Goal: Transaction & Acquisition: Subscribe to service/newsletter

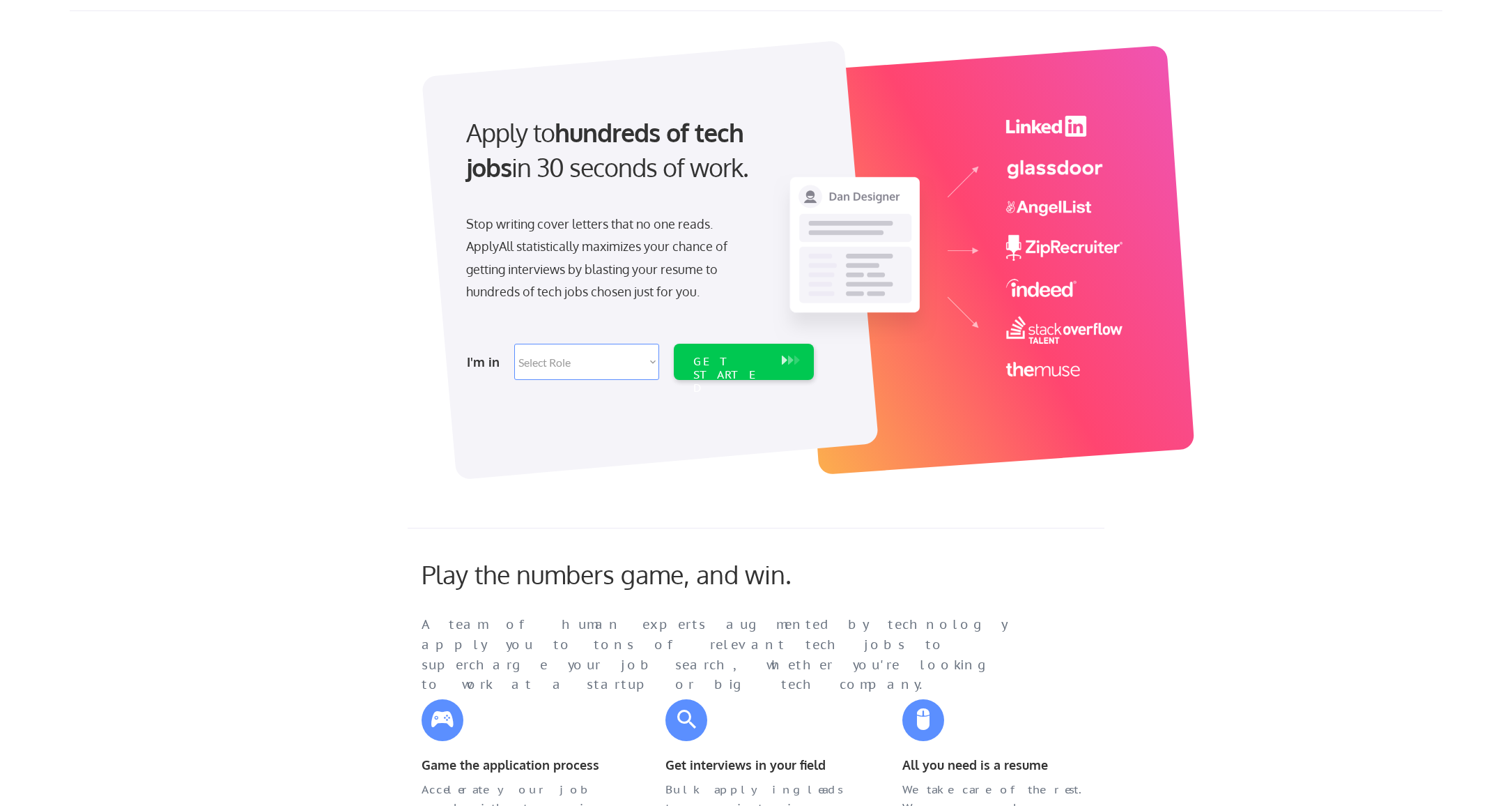
scroll to position [70, 0]
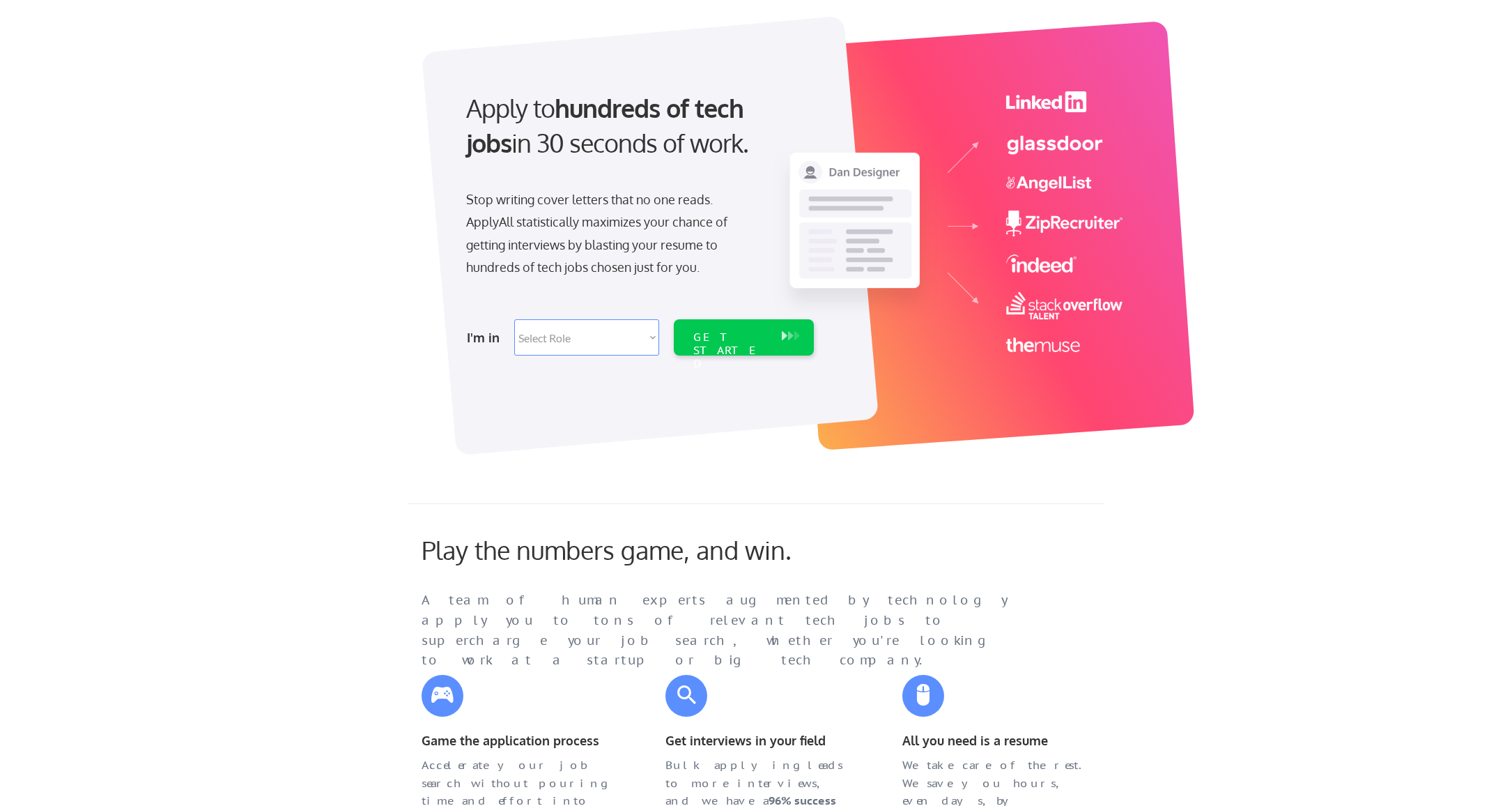
click at [654, 339] on select "Select Role Software Engineering Product Management Customer Success Sales UI/U…" at bounding box center [586, 338] width 145 height 36
select select ""sales0""
click at [514, 320] on select "Select Role Software Engineering Product Management Customer Success Sales UI/U…" at bounding box center [586, 338] width 145 height 36
select select ""sales0""
click at [720, 339] on div "GET STARTED" at bounding box center [730, 350] width 75 height 40
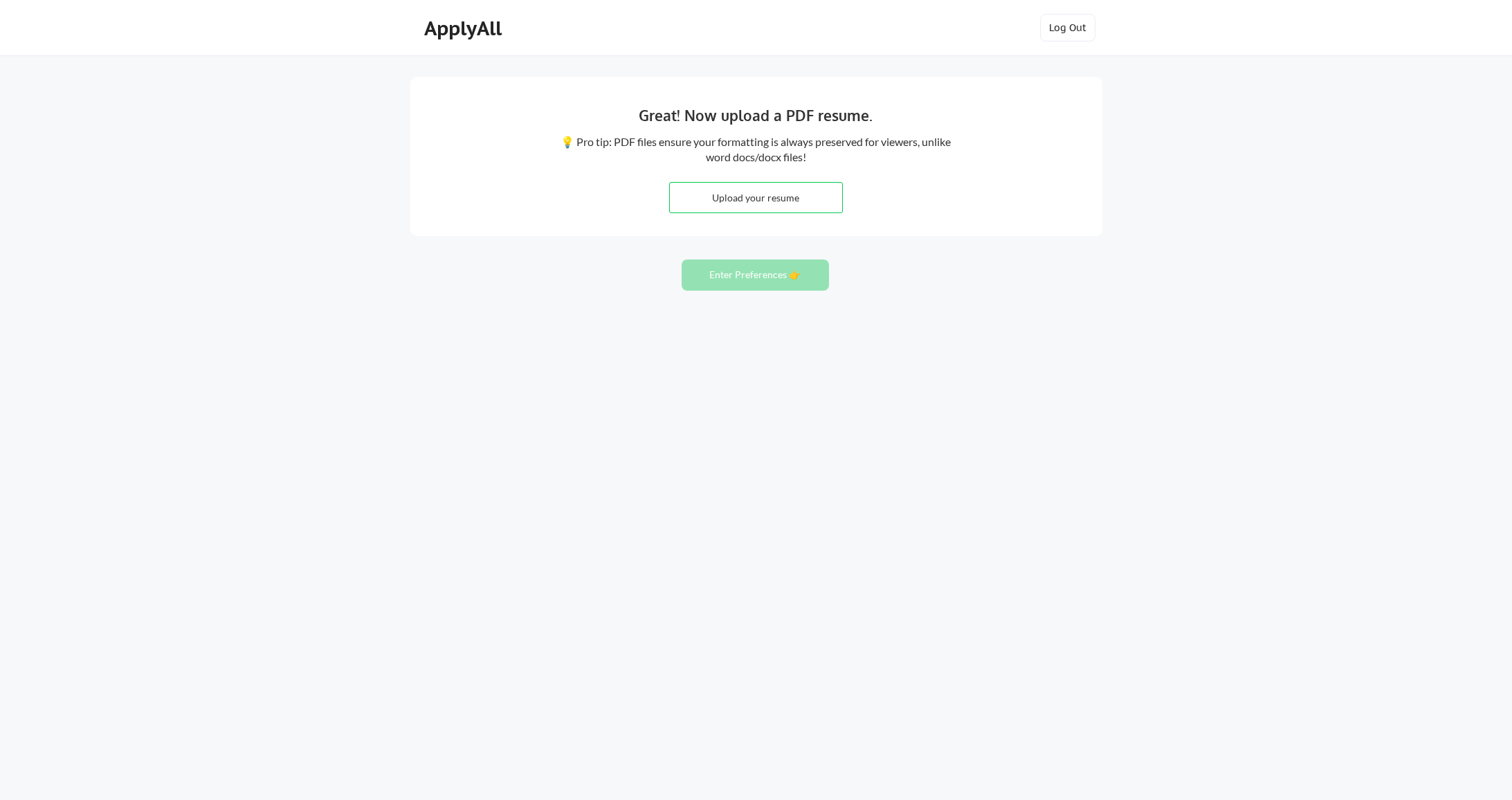
click at [756, 197] on input "file" at bounding box center [755, 197] width 172 height 29
type input "C:\fakepath\Ryan Sherman- Professional Resume '25.docx"
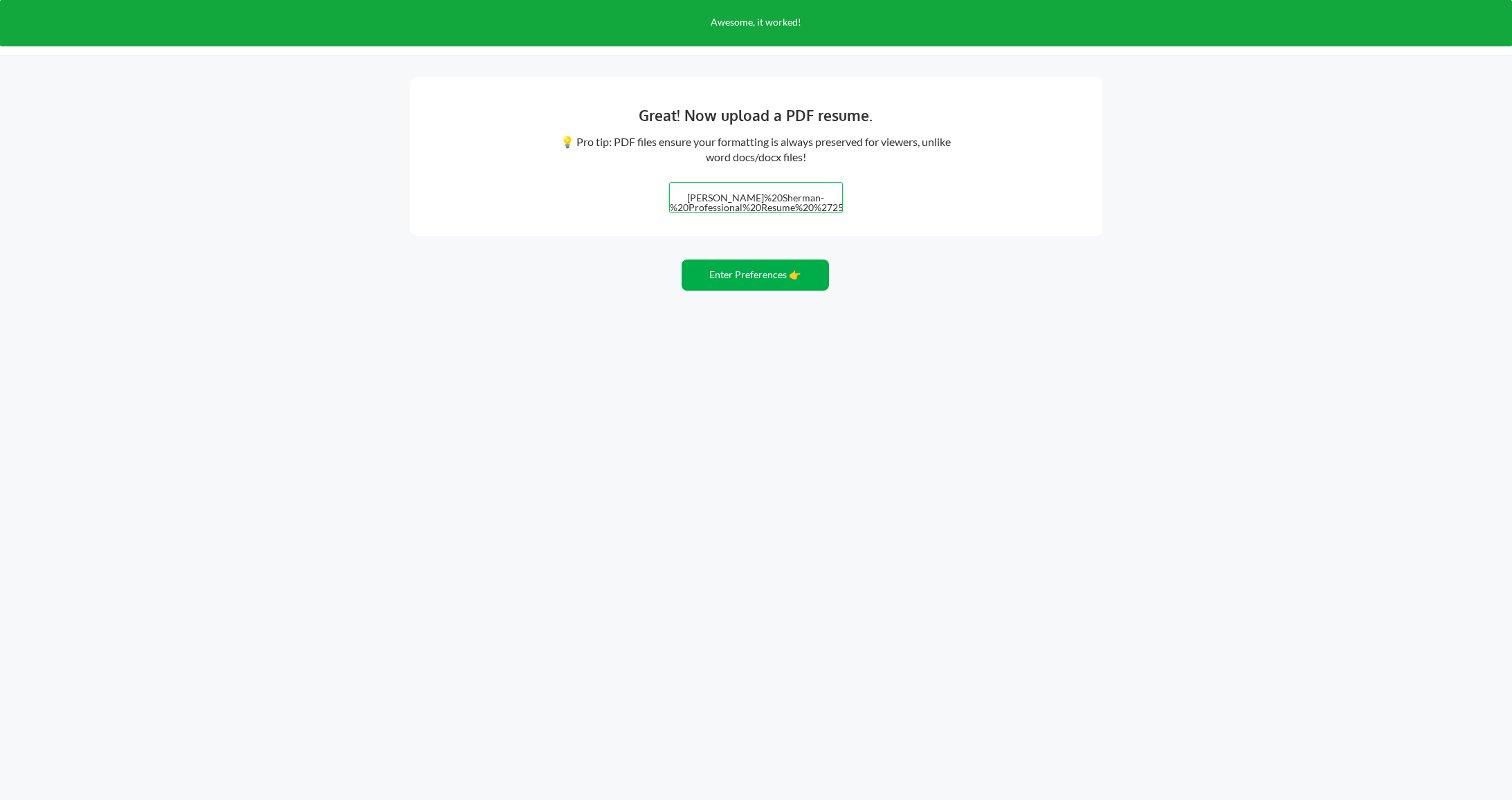
click at [735, 278] on button "Enter Preferences 👉" at bounding box center [755, 275] width 148 height 31
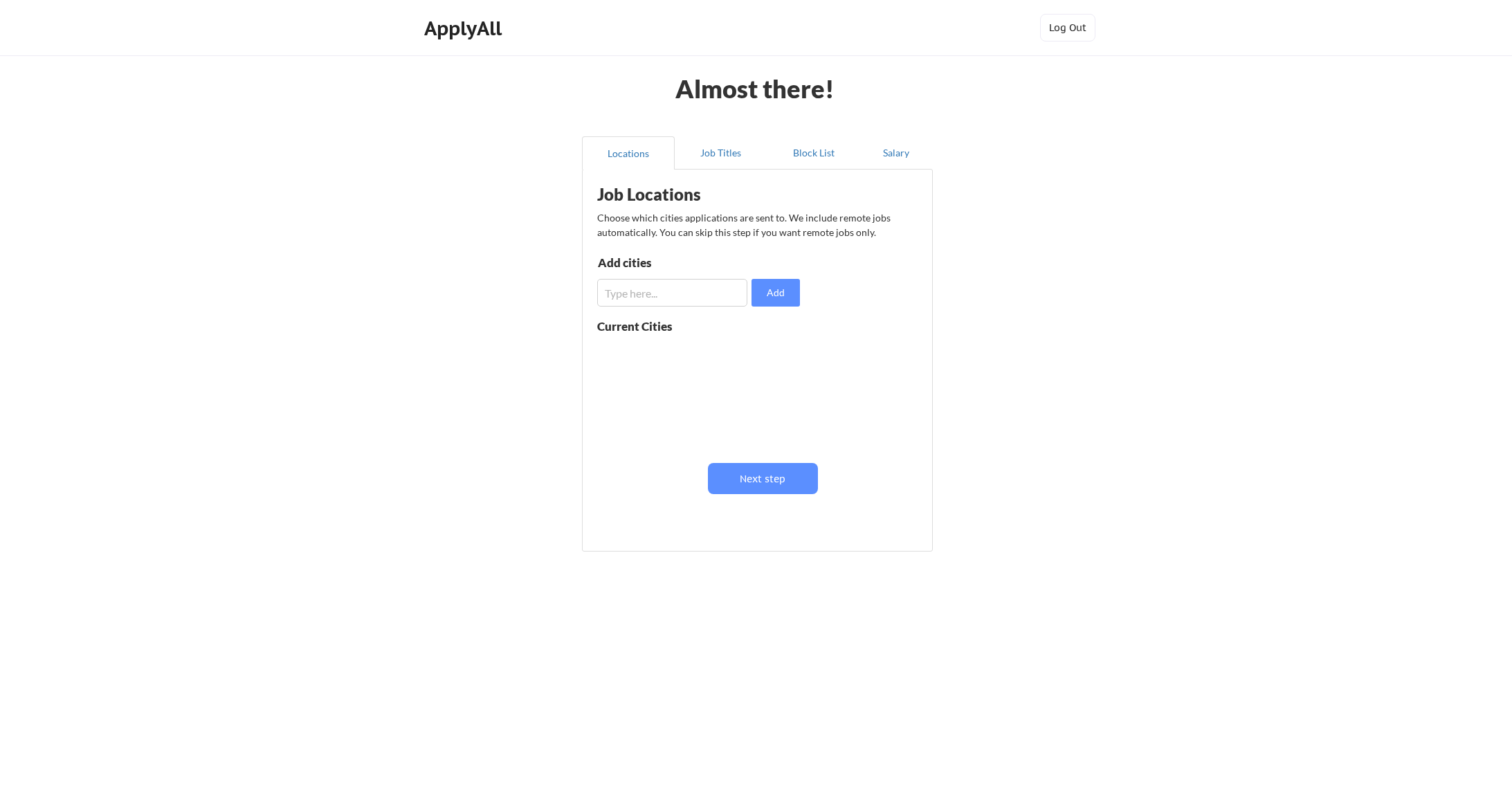
click at [678, 297] on input "input" at bounding box center [672, 293] width 150 height 28
click at [646, 291] on input "input" at bounding box center [672, 293] width 150 height 28
type input "Austin Texas"
click at [780, 295] on button "Add" at bounding box center [776, 293] width 48 height 28
click at [717, 154] on button "Job Titles" at bounding box center [721, 152] width 93 height 33
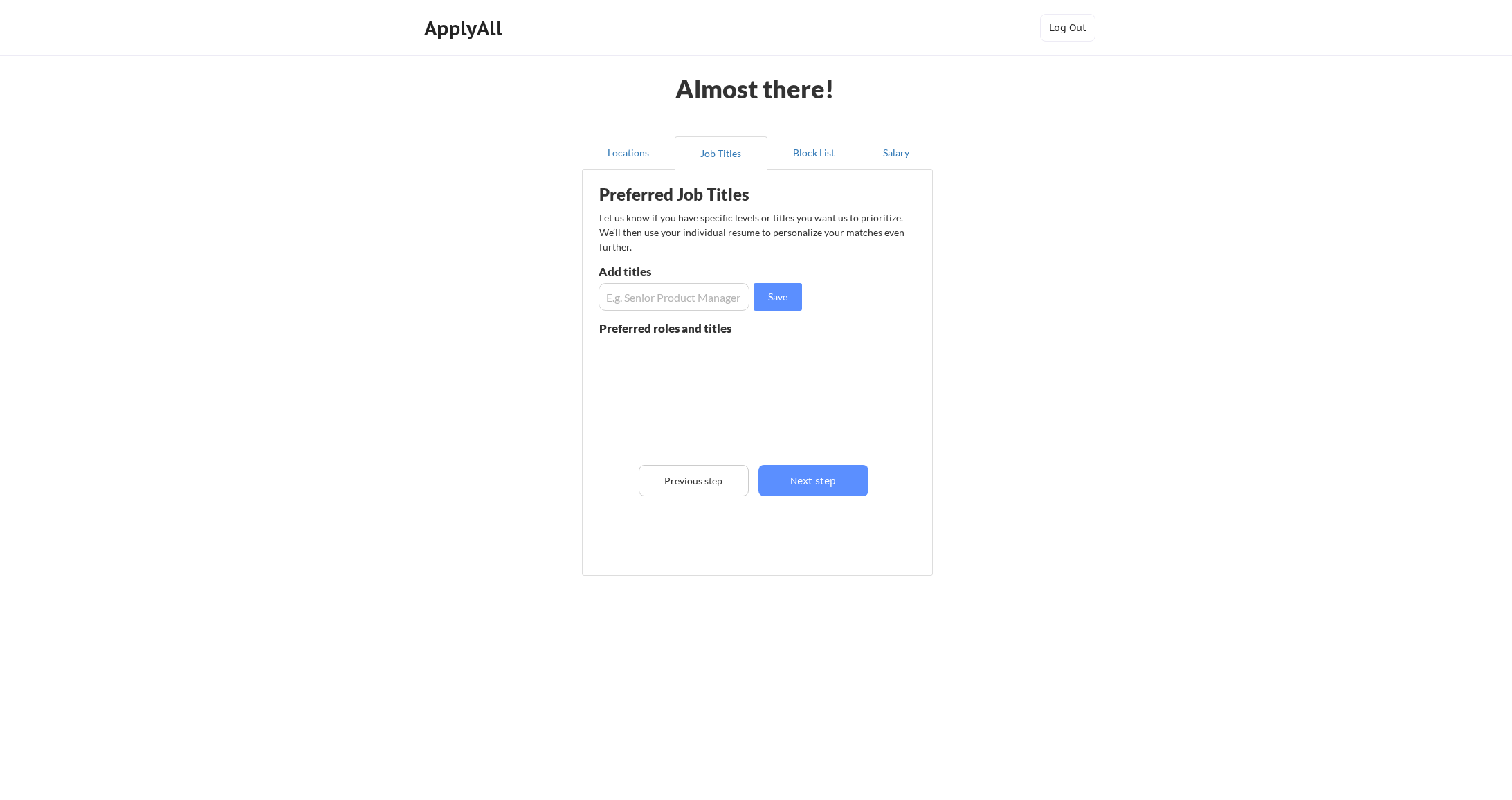
click at [632, 301] on input "input" at bounding box center [674, 297] width 151 height 28
type input "Sales Development Representative"
click at [790, 299] on button "Save" at bounding box center [777, 297] width 48 height 28
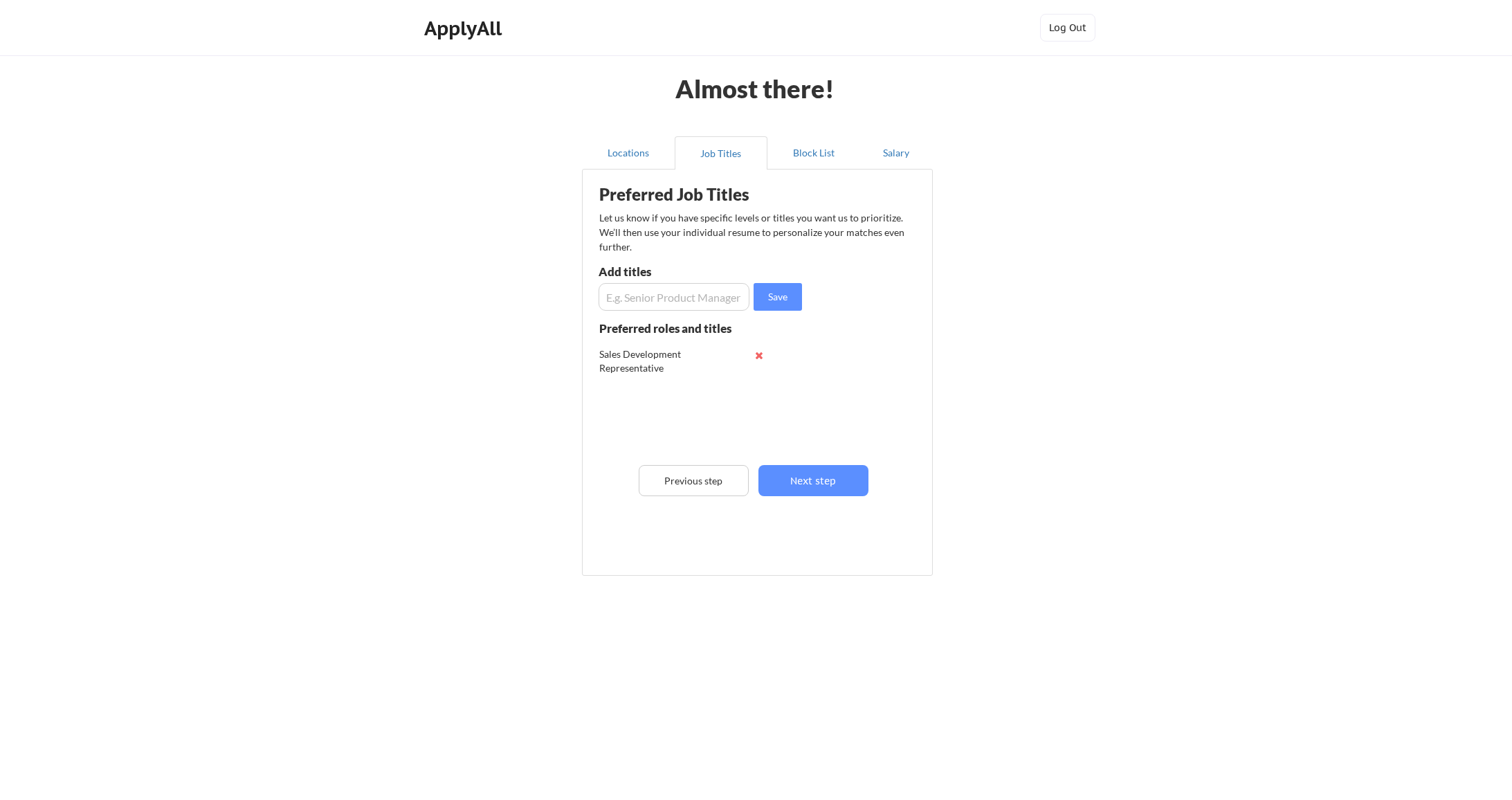
click at [656, 292] on input "input" at bounding box center [674, 297] width 151 height 28
type input "SDR Manager"
click at [794, 291] on button "Save" at bounding box center [777, 297] width 48 height 28
click at [797, 482] on button "Next step" at bounding box center [813, 480] width 110 height 31
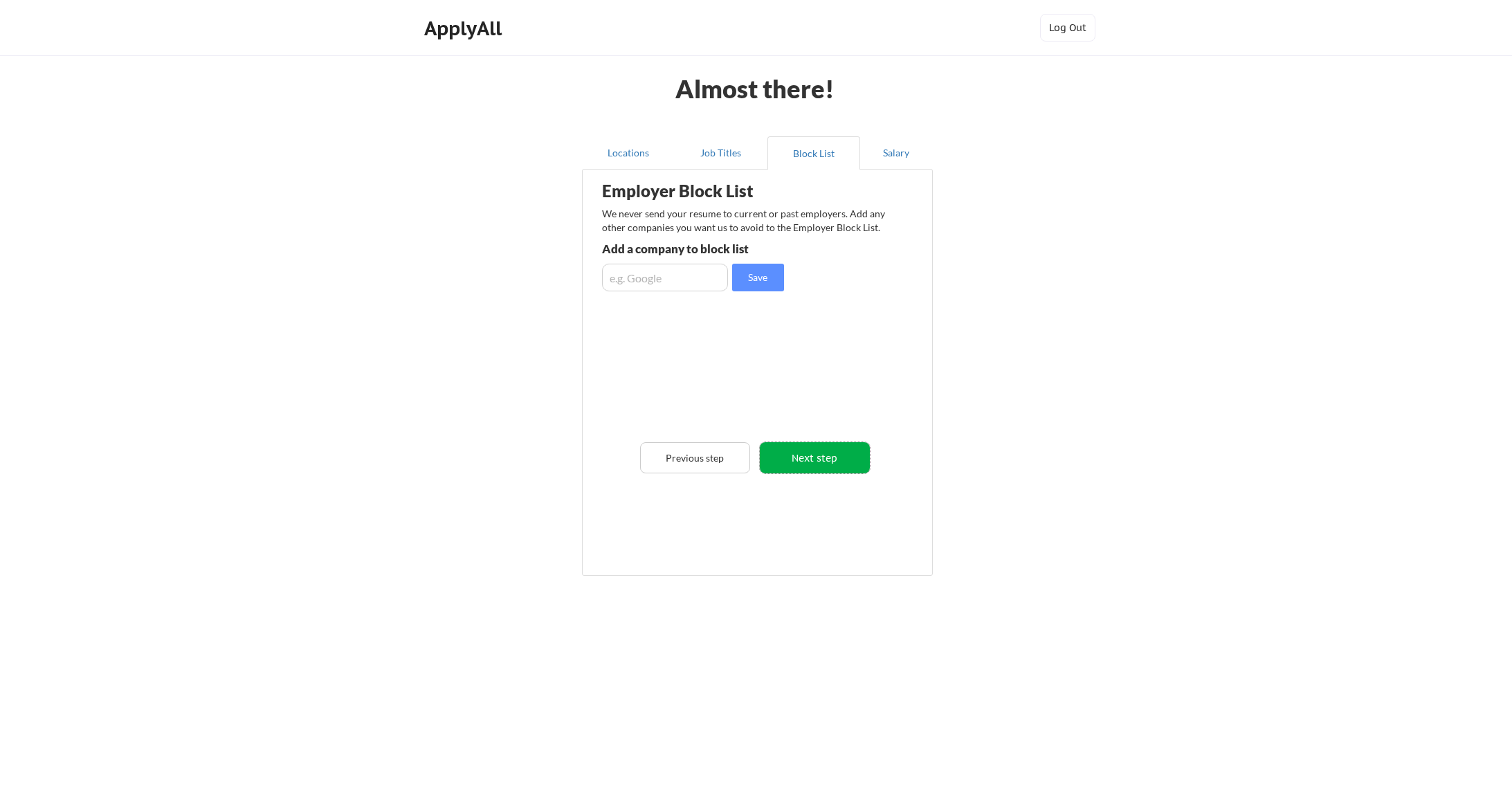
click at [795, 467] on button "Next step" at bounding box center [815, 457] width 110 height 31
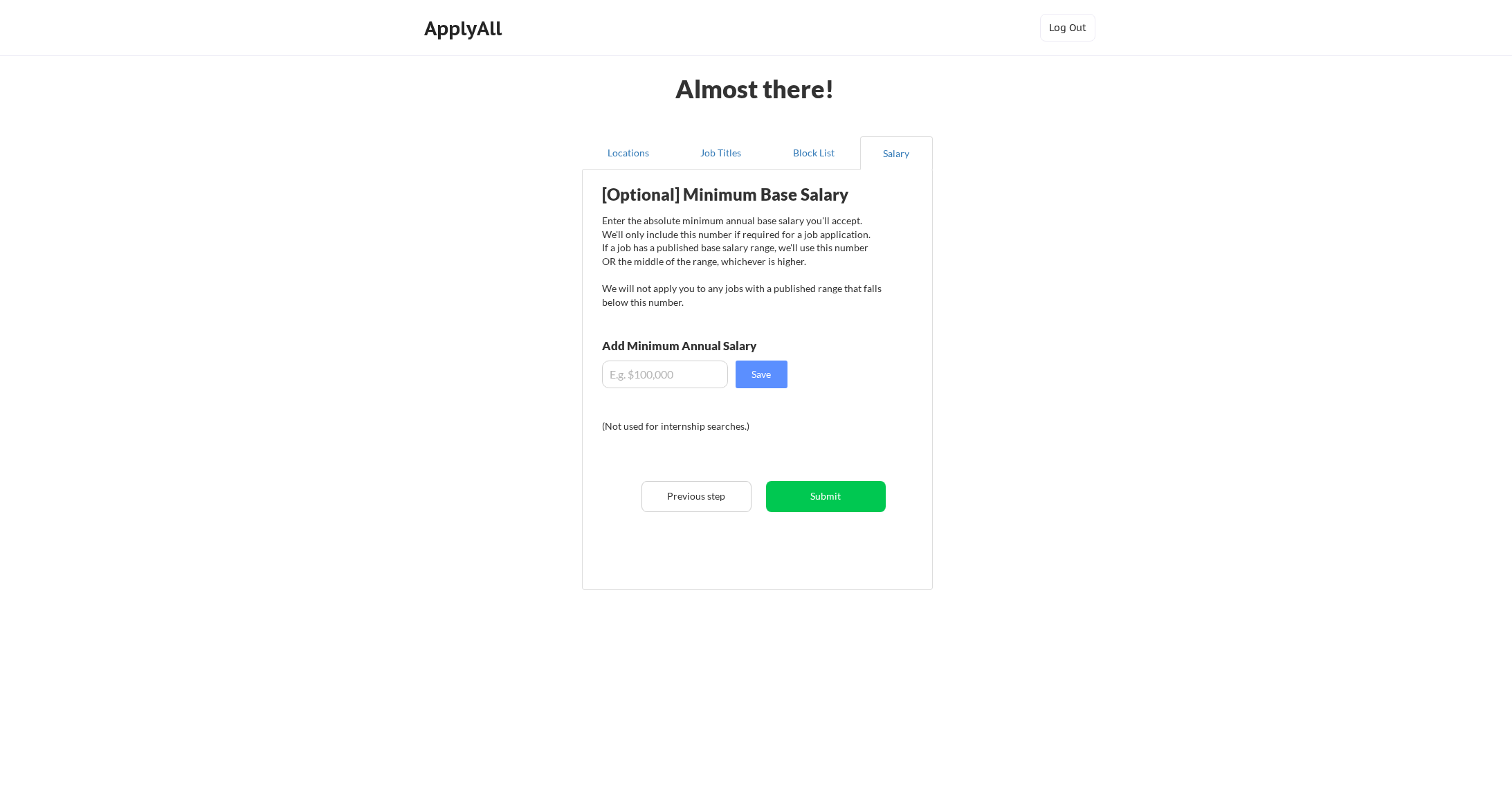
click at [635, 369] on input "input" at bounding box center [665, 374] width 126 height 28
type input "$70,000"
click at [782, 373] on button "Save" at bounding box center [762, 374] width 52 height 28
click at [822, 493] on button "Submit" at bounding box center [825, 497] width 120 height 31
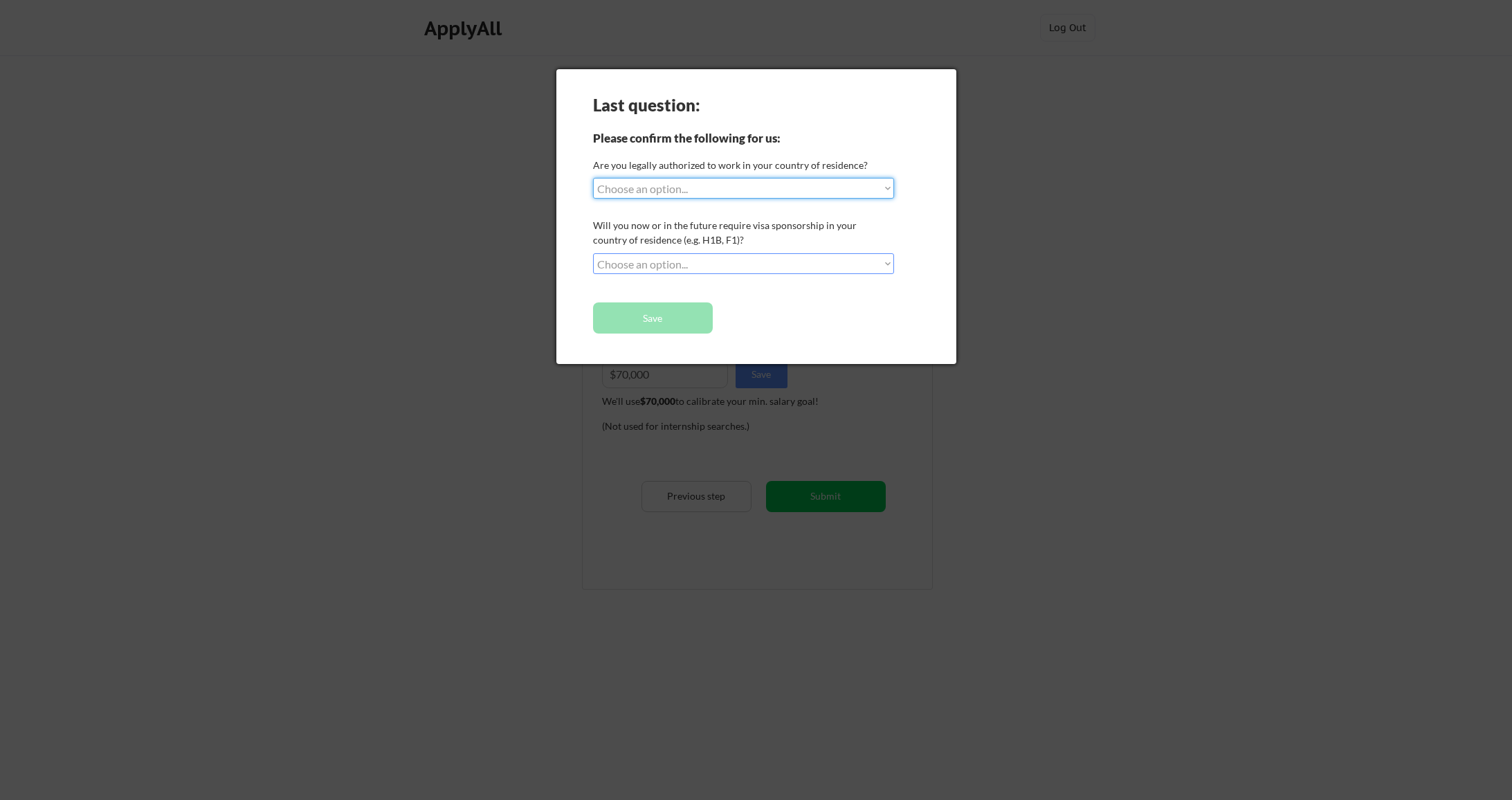
click at [820, 195] on select "Choose an option... Yes, I am a US Citizen Yes, I am a Canadian Citizen Yes, I …" at bounding box center [743, 188] width 301 height 20
select select ""yes__i_am_a_us_citizen""
click at [593, 178] on select "Choose an option... Yes, I am a US Citizen Yes, I am a Canadian Citizen Yes, I …" at bounding box center [743, 188] width 301 height 20
click at [761, 263] on select "Choose an option... No, I will not need sponsorship Yes, I will need sponsorship" at bounding box center [743, 263] width 301 height 20
select select ""no__i_will_not_need_sponsorship""
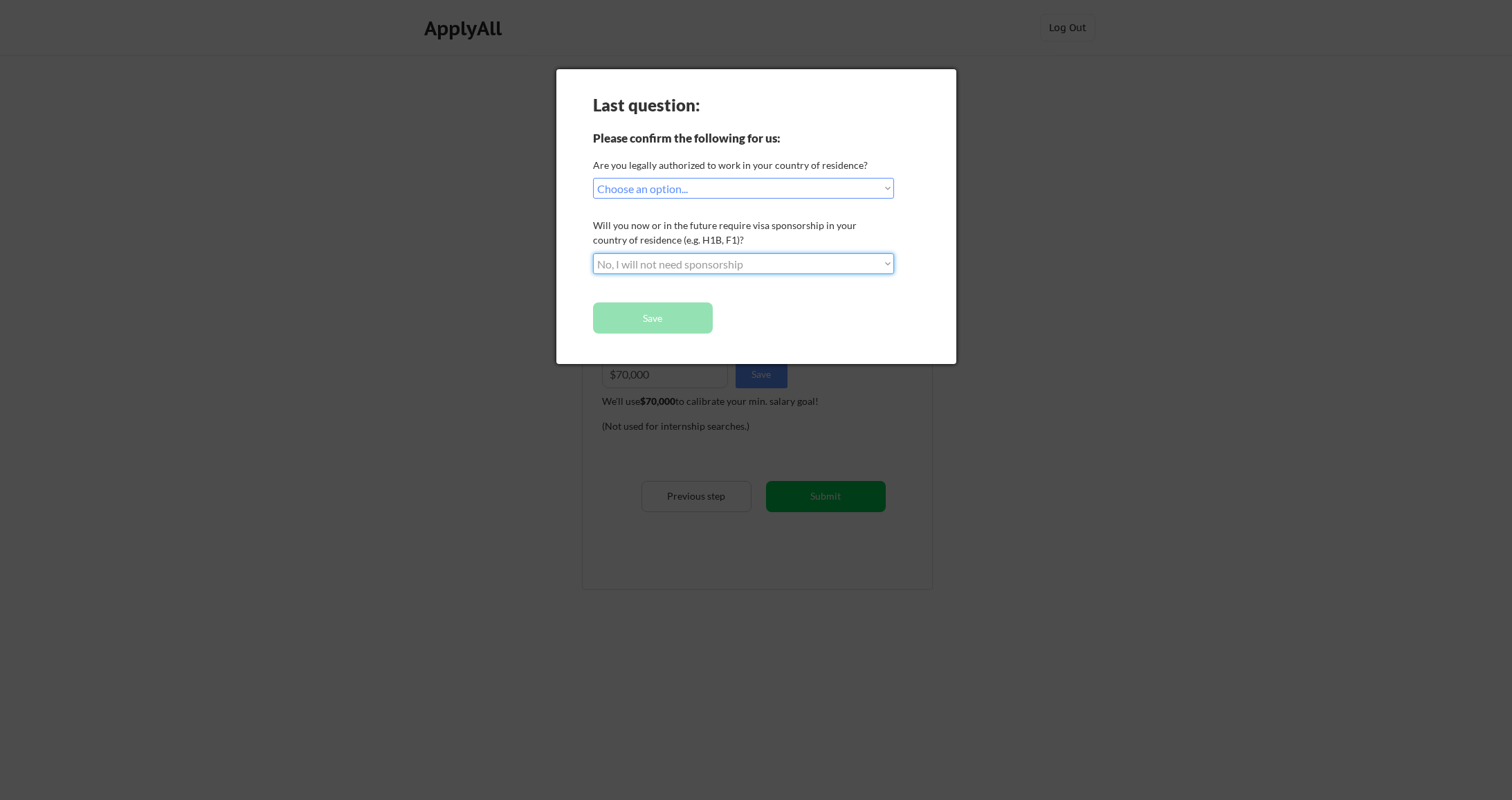
click at [593, 254] on select "Choose an option... No, I will not need sponsorship Yes, I will need sponsorship" at bounding box center [743, 263] width 301 height 20
click at [689, 315] on button "Save" at bounding box center [652, 318] width 120 height 31
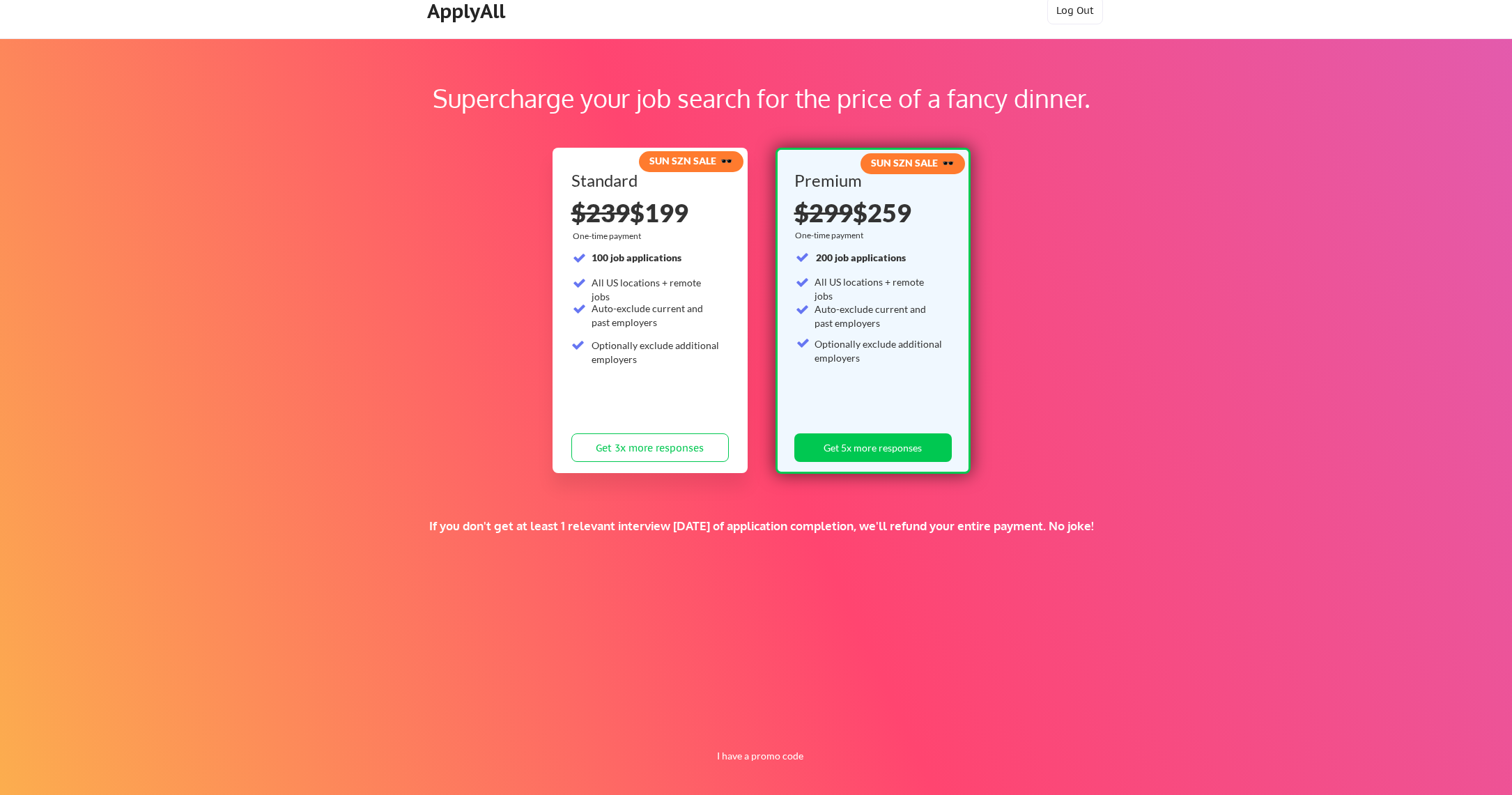
scroll to position [22, 0]
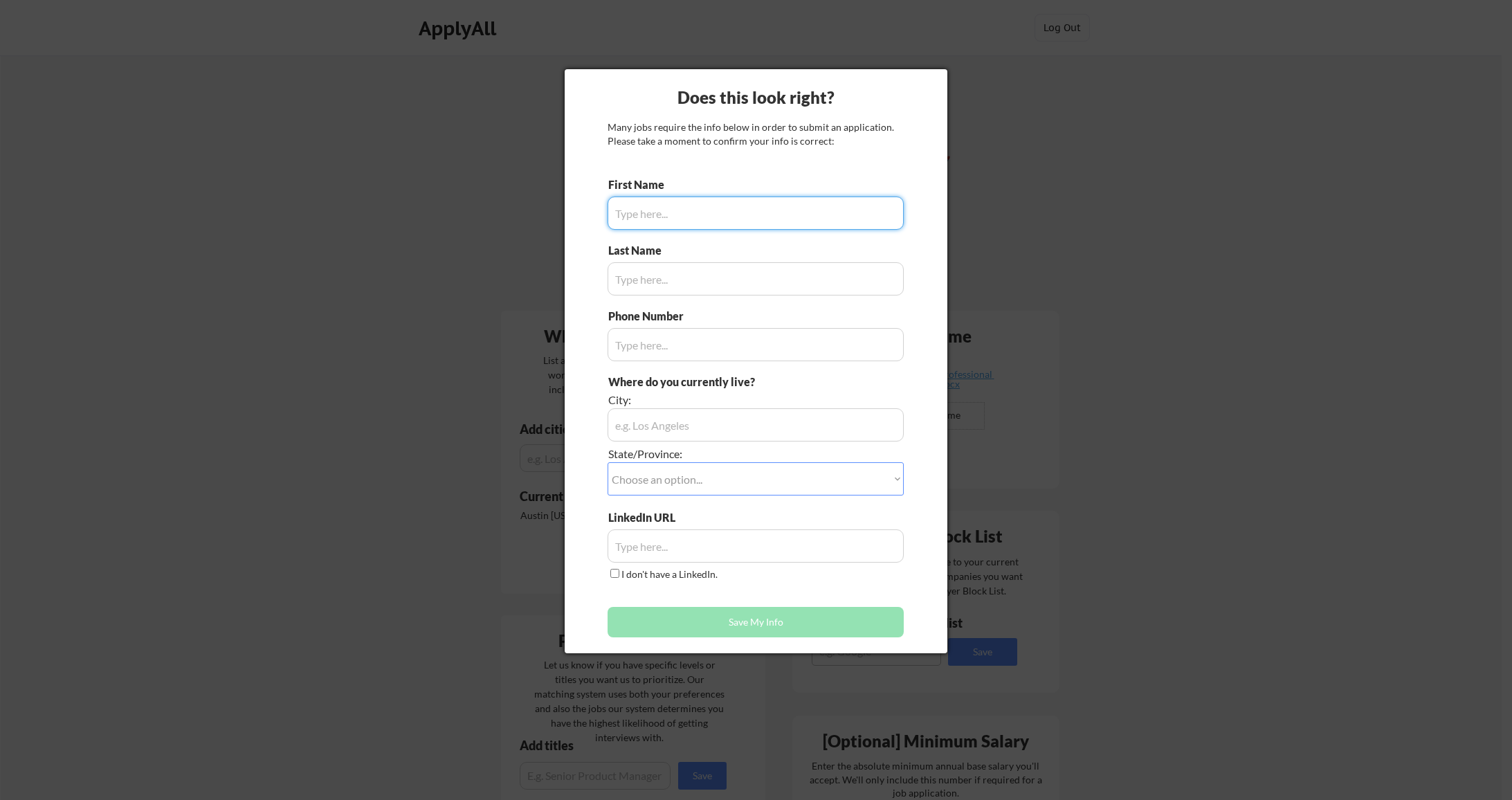
click at [640, 205] on input "input" at bounding box center [755, 213] width 296 height 33
click at [730, 210] on input "input" at bounding box center [755, 213] width 296 height 33
type input "[PERSON_NAME]"
click at [670, 285] on input "input" at bounding box center [755, 279] width 296 height 33
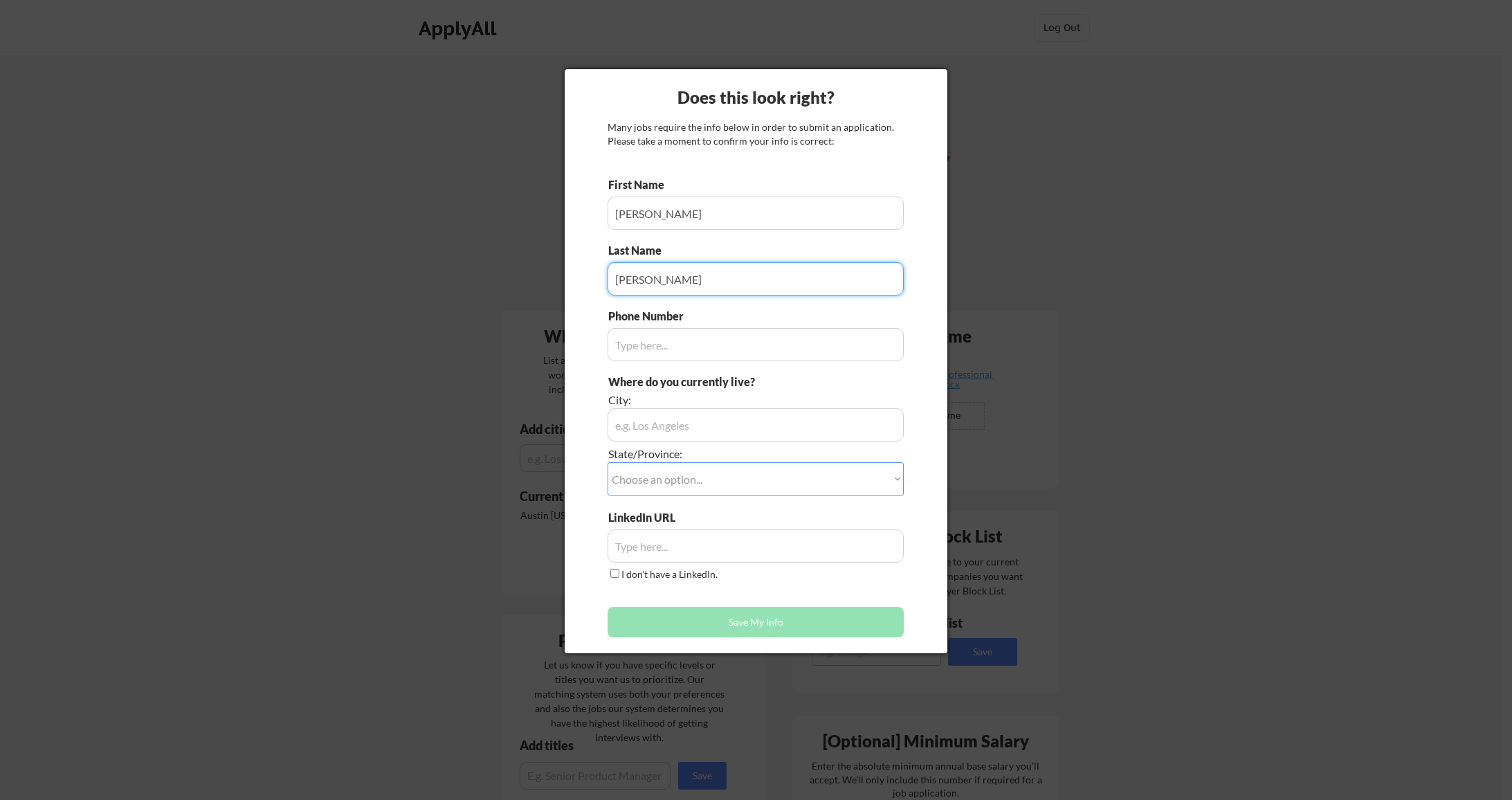
type input "[PERSON_NAME]"
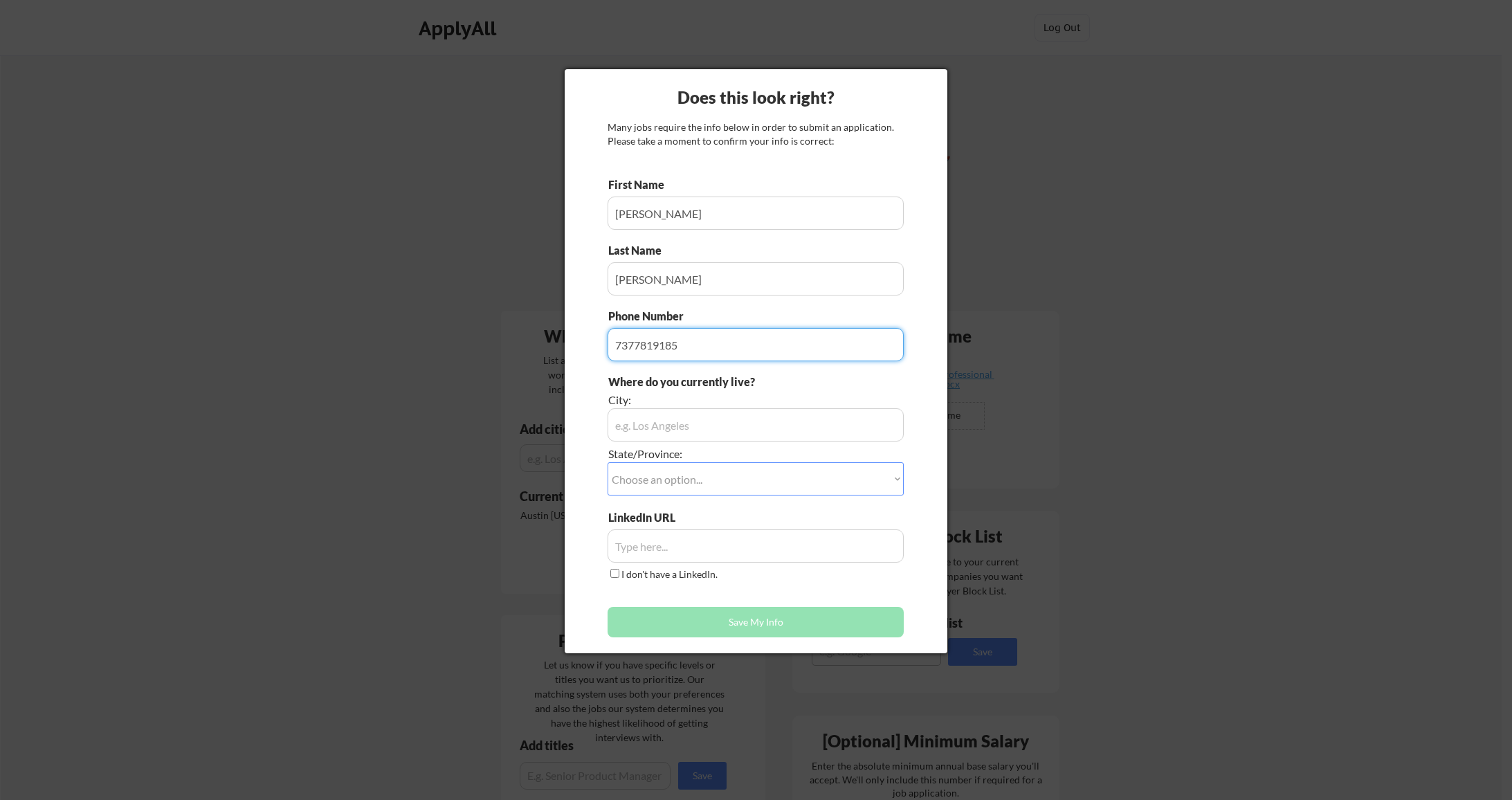
type input "7377819185"
click at [650, 421] on input "input" at bounding box center [755, 425] width 296 height 33
type input "Austin"
click at [891, 473] on select "Choose an option... Other/Not Applicable Alabama Alaska Alberta Arizona Arkansa…" at bounding box center [755, 479] width 296 height 33
select select ""Texas""
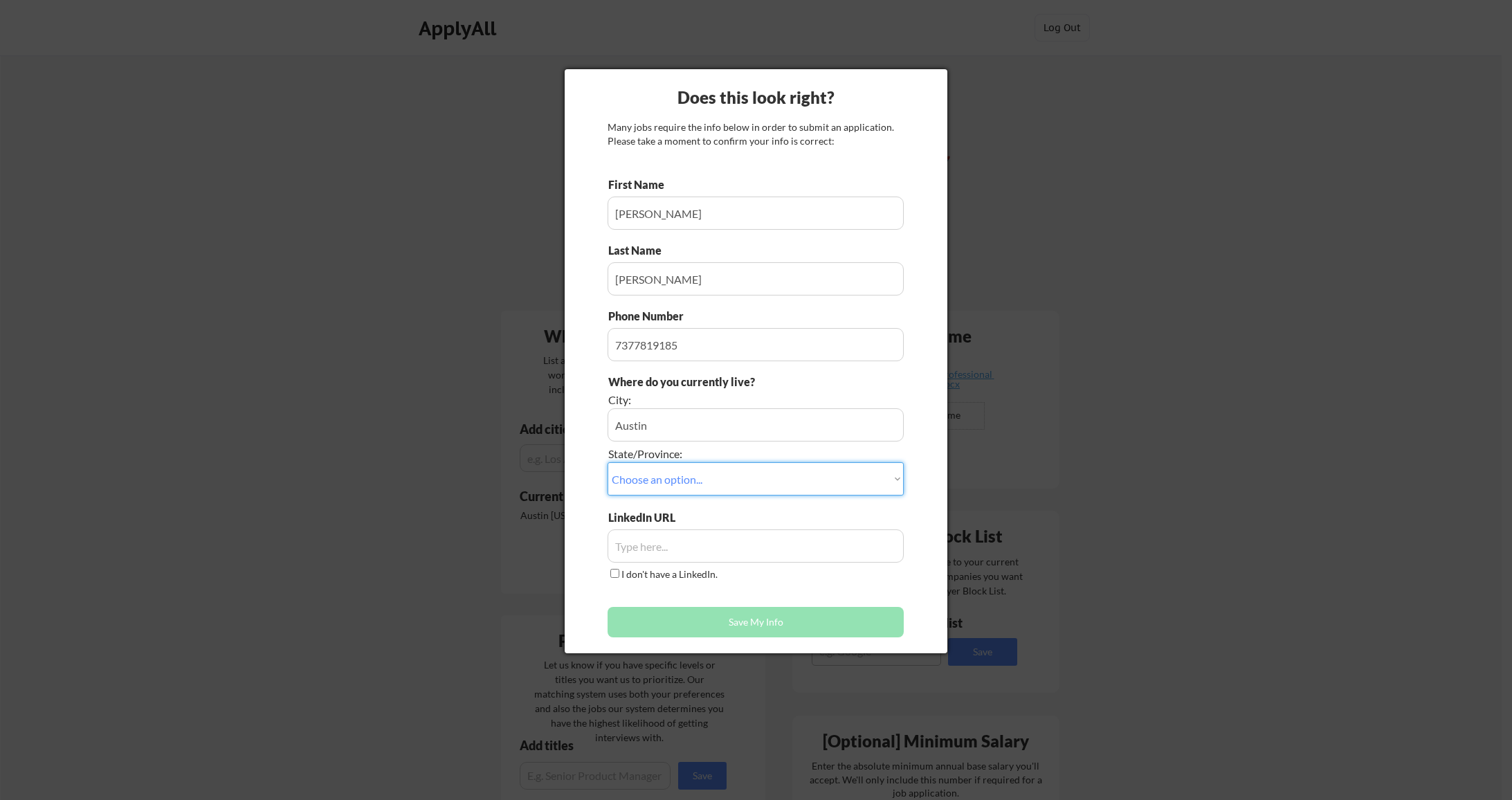
click at [608, 462] on select "Choose an option... Other/Not Applicable Alabama Alaska Alberta Arizona Arkansa…" at bounding box center [755, 479] width 296 height 33
click at [692, 545] on input "input" at bounding box center [755, 546] width 296 height 33
click at [662, 547] on input "input" at bounding box center [755, 546] width 296 height 33
paste input "linkedin.com/in/ryan-sherman-886865174"
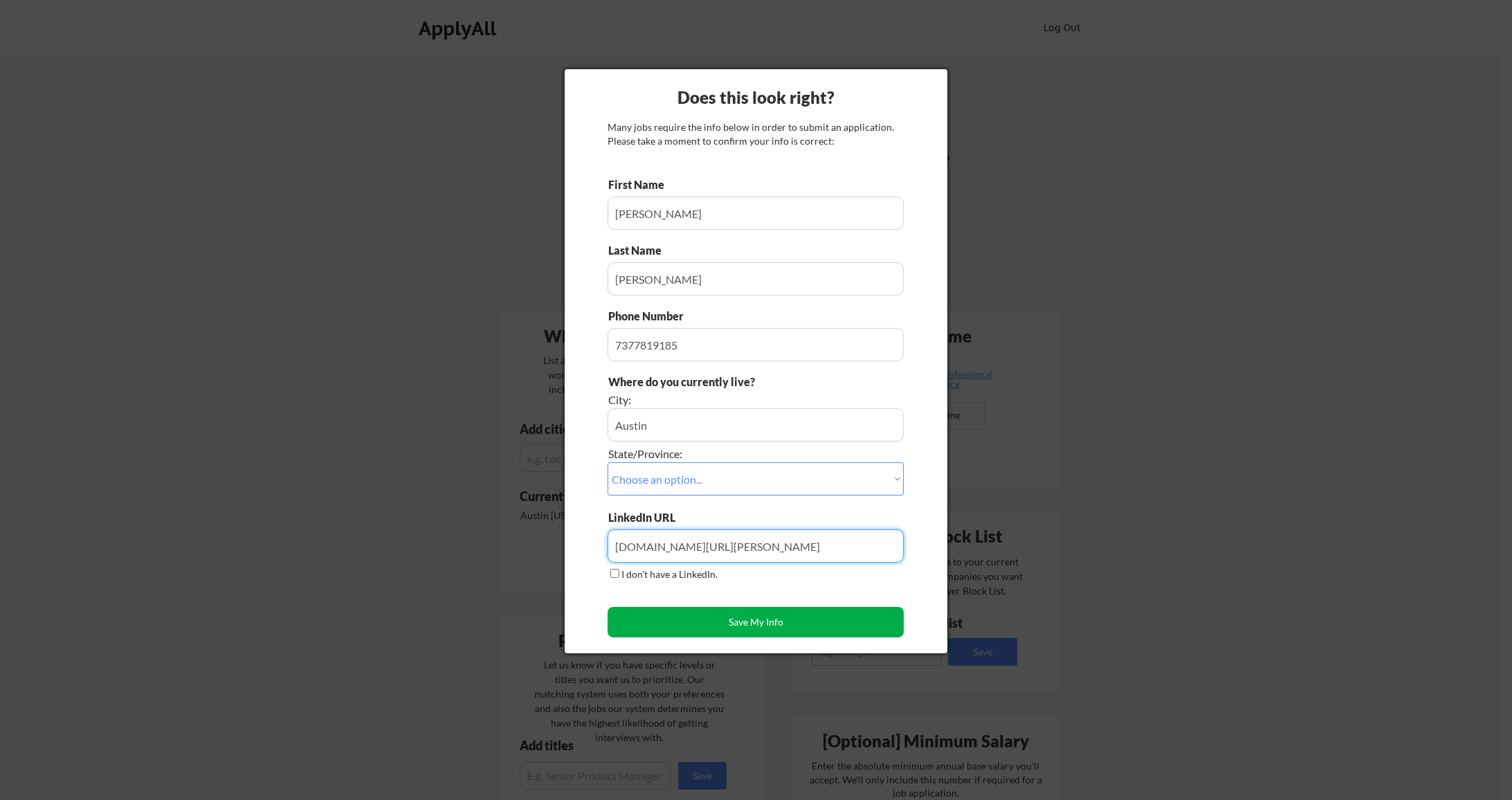
type input "linkedin.com/in/ryan-sherman-886865174"
click at [735, 624] on button "Save My Info" at bounding box center [755, 621] width 296 height 30
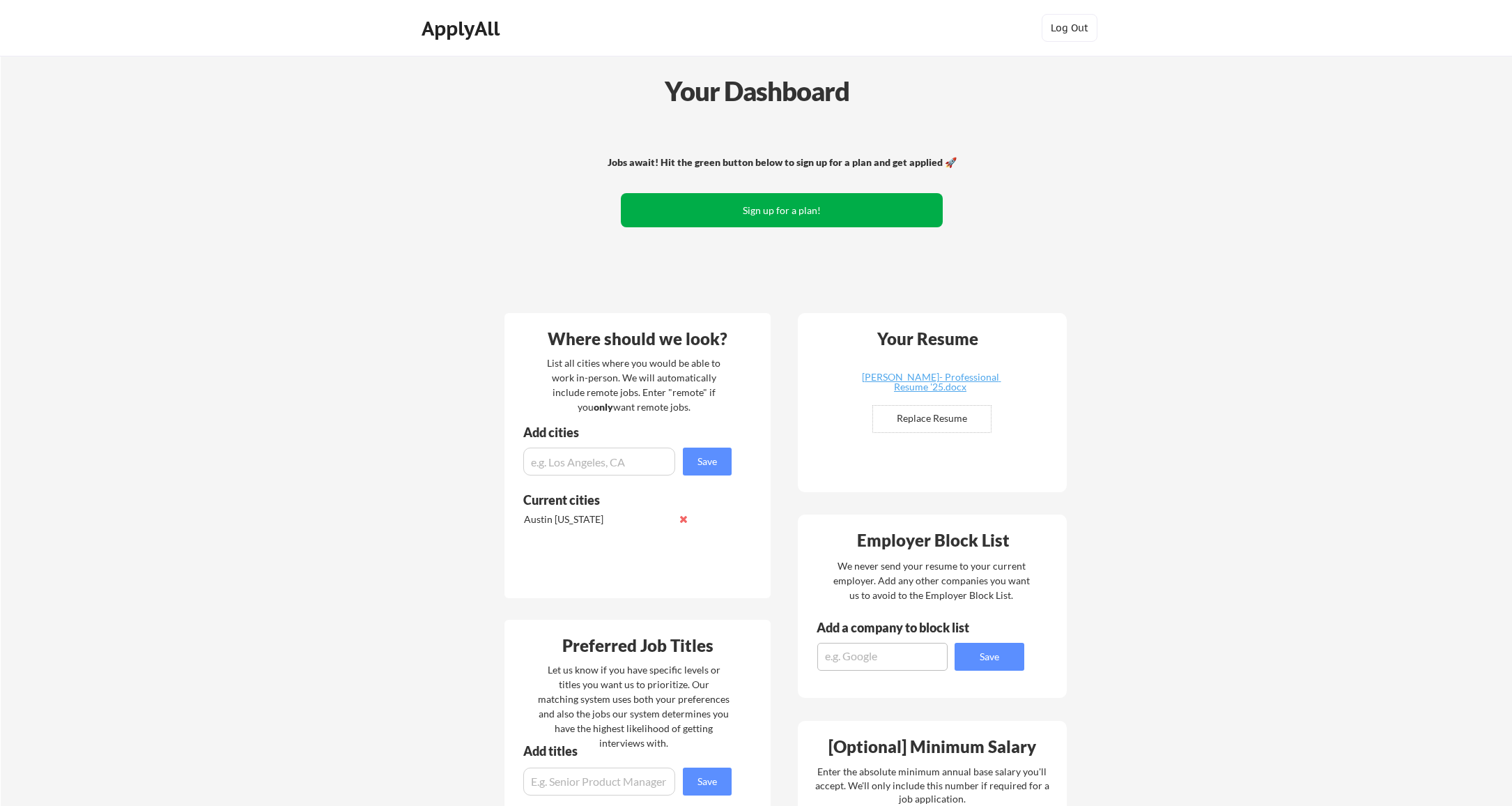
click at [775, 214] on button "Sign up for a plan!" at bounding box center [782, 210] width 322 height 35
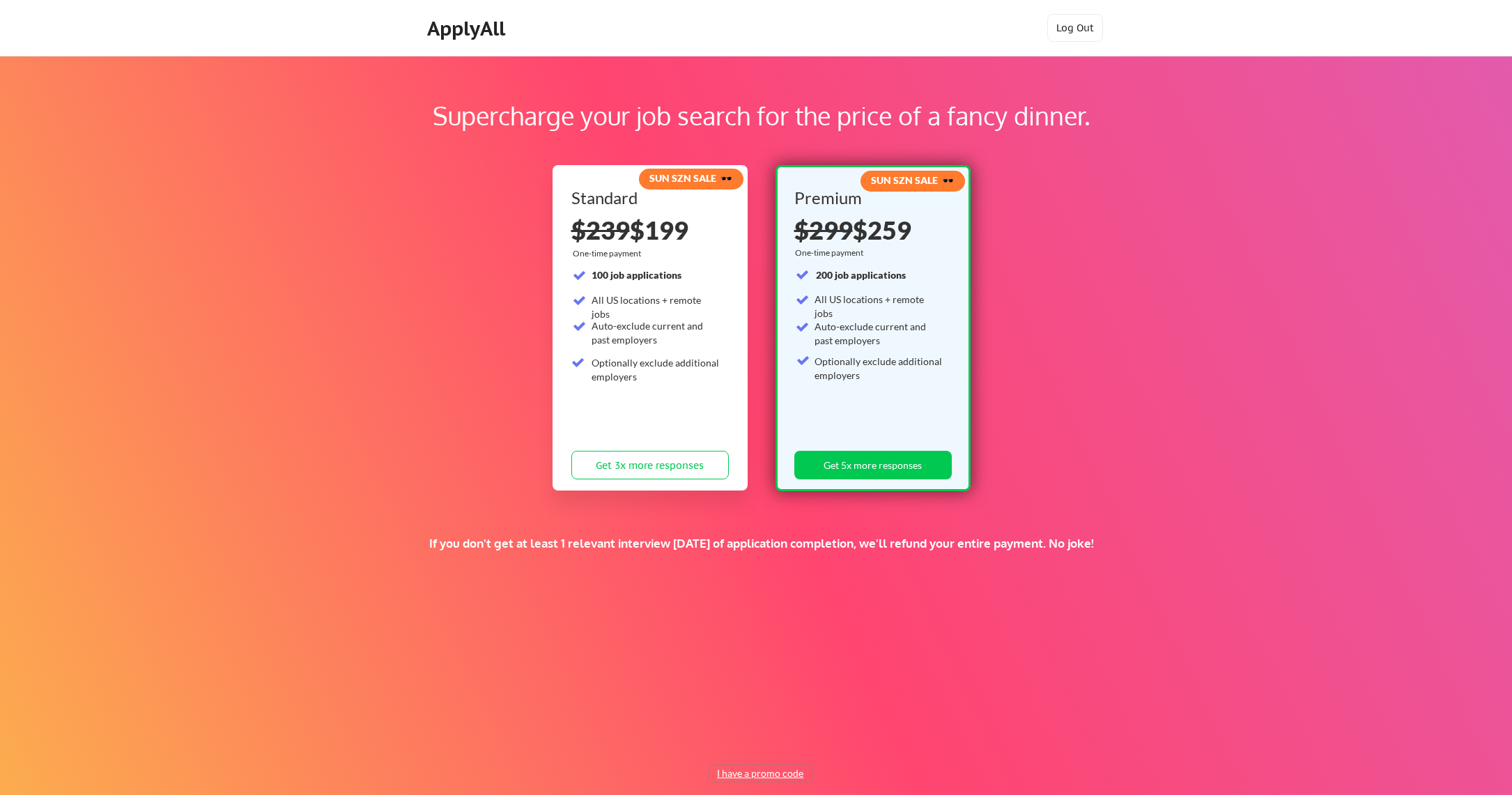
click at [759, 779] on button "I have a promo code" at bounding box center [761, 774] width 103 height 16
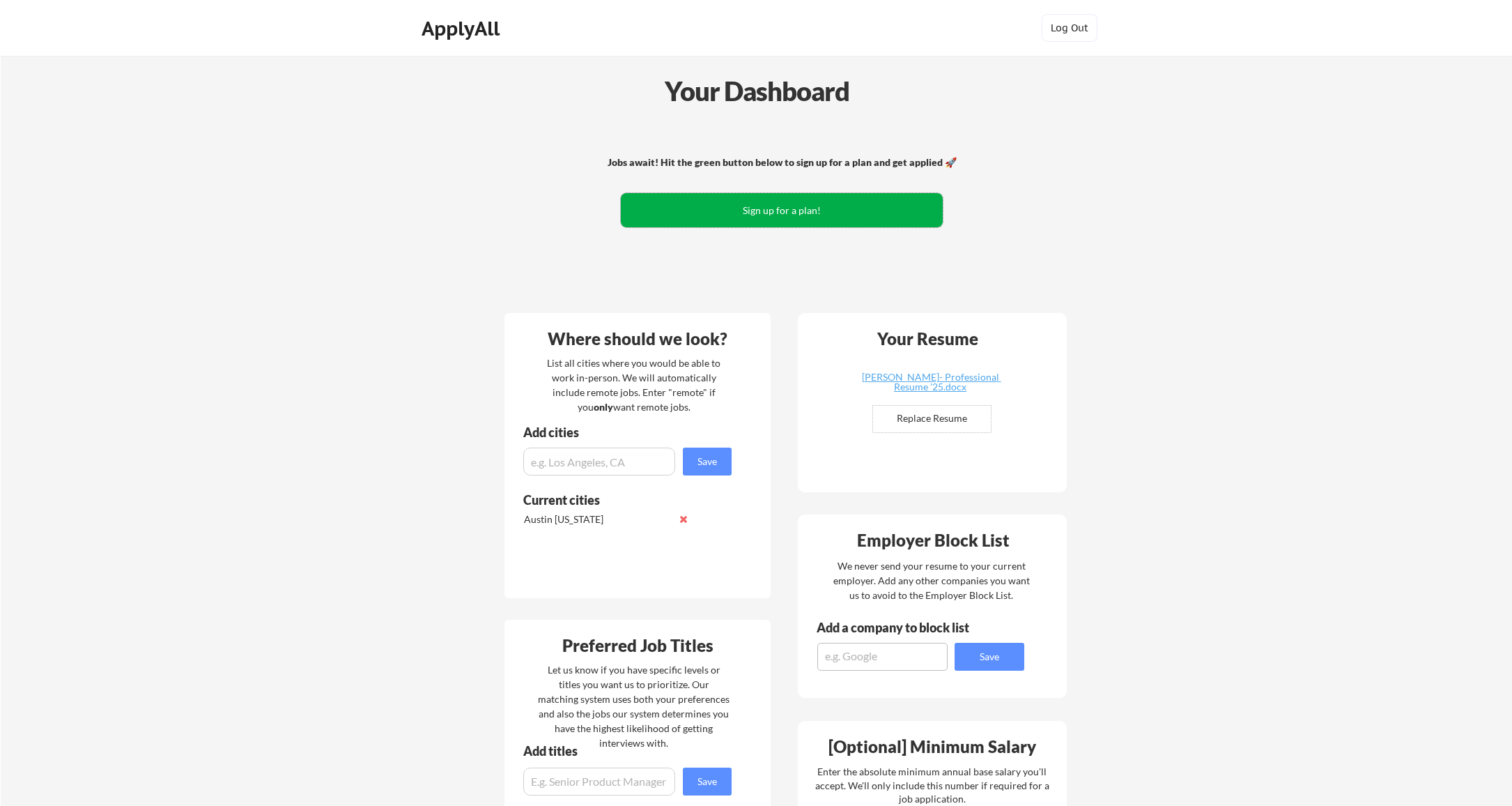
click at [825, 205] on button "Sign up for a plan!" at bounding box center [782, 210] width 322 height 35
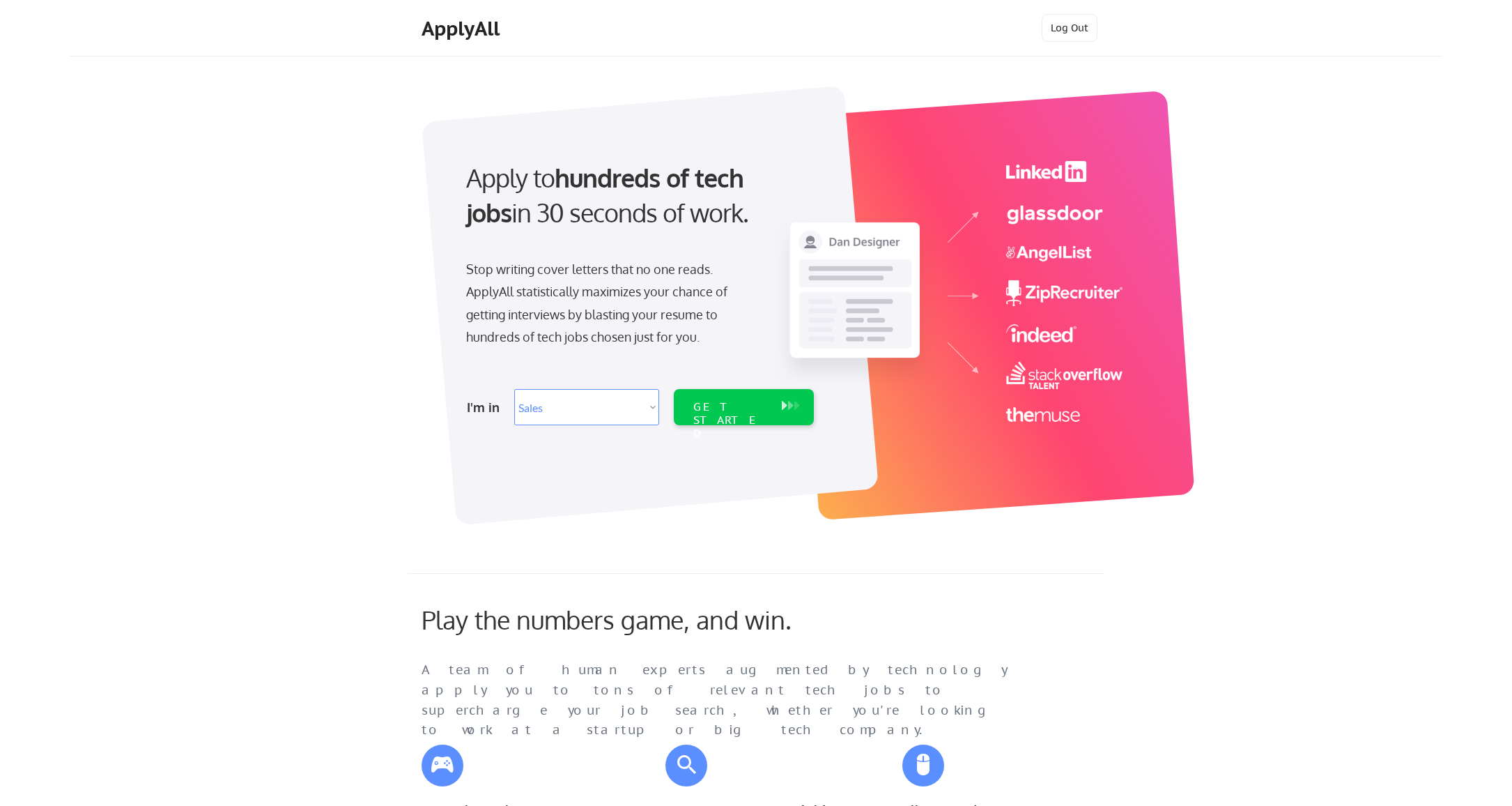
select select ""sales0""
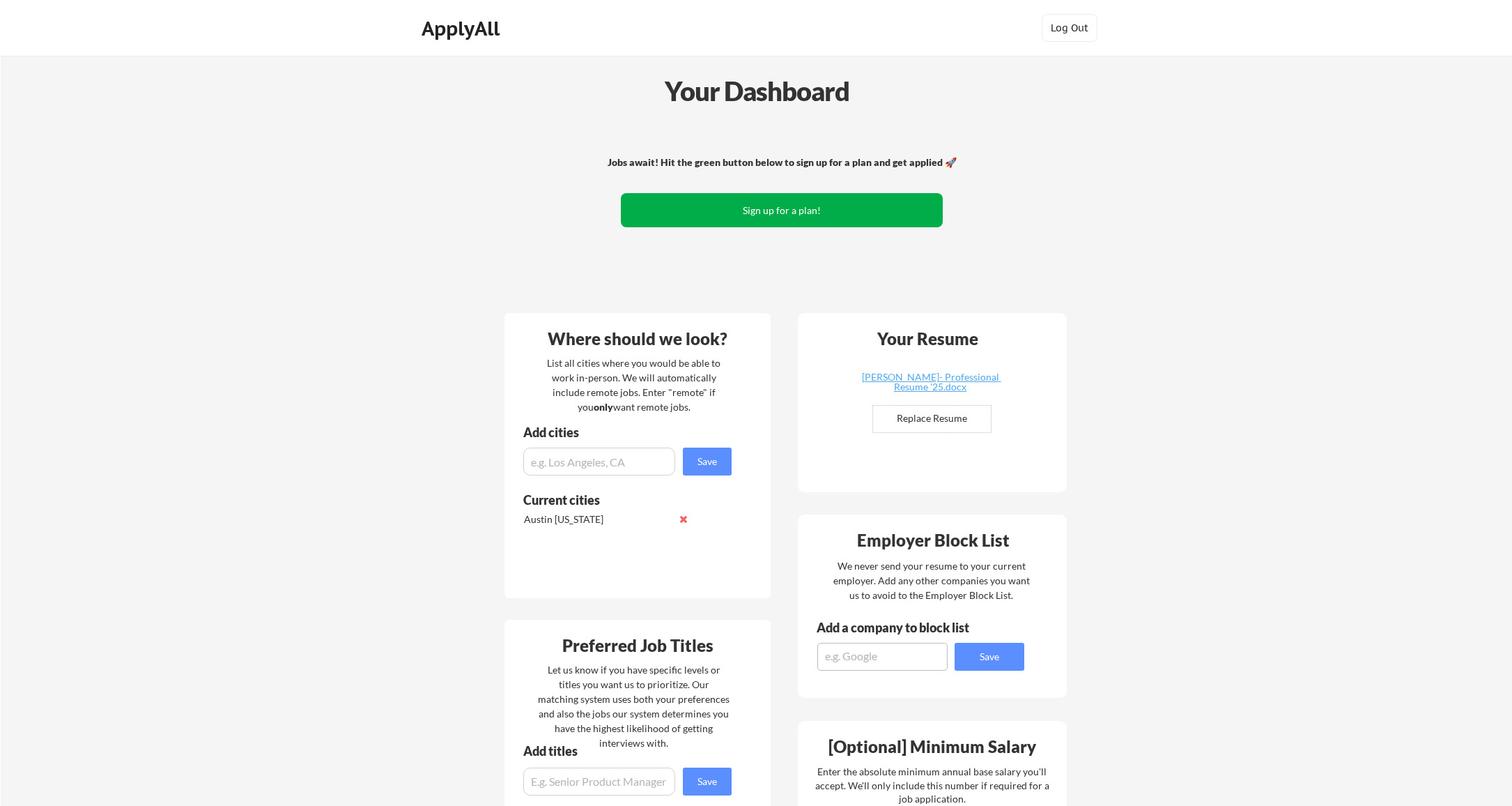
click at [719, 223] on button "Sign up for a plan!" at bounding box center [782, 210] width 322 height 35
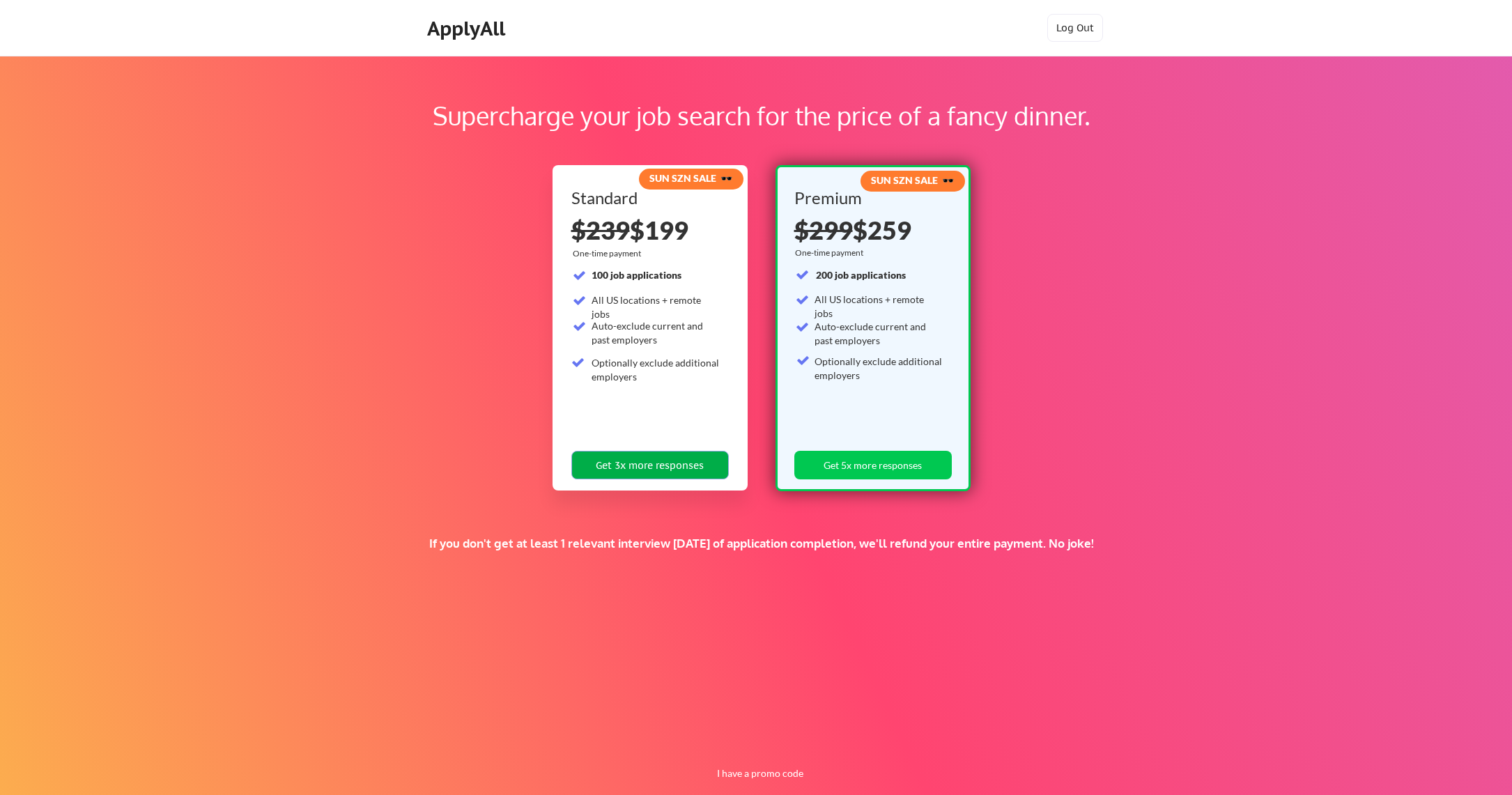
click at [641, 468] on button "Get 3x more responses" at bounding box center [650, 465] width 158 height 29
